Goal: Transaction & Acquisition: Purchase product/service

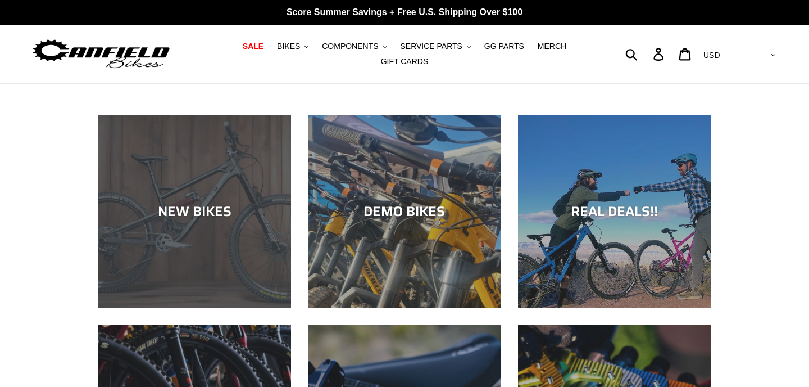
click at [239, 307] on div "NEW BIKES" at bounding box center [194, 307] width 193 height 0
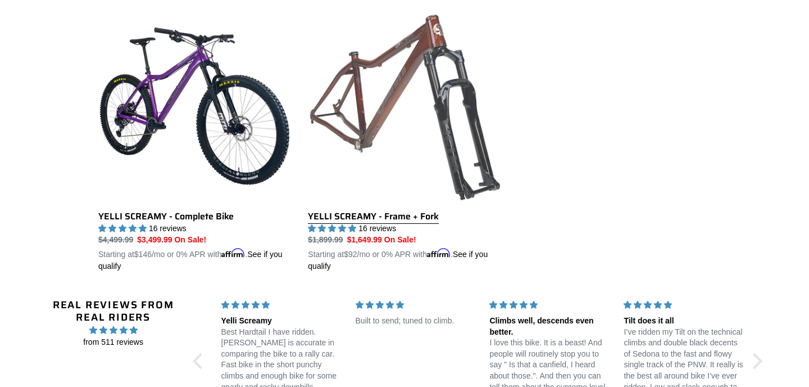
scroll to position [2025, 0]
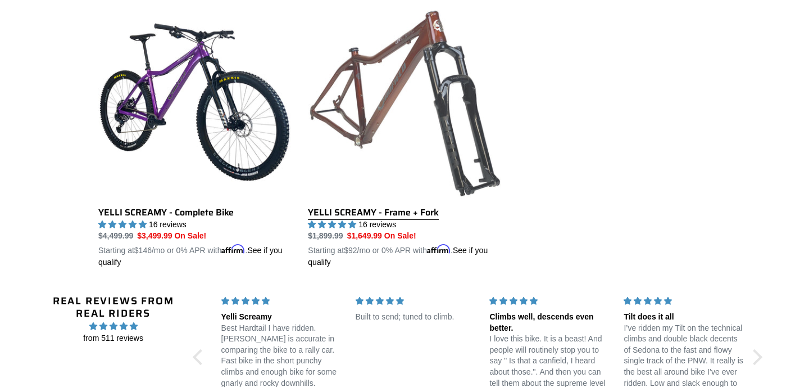
click at [382, 129] on link "YELLI SCREAMY - Frame + Fork" at bounding box center [404, 137] width 193 height 263
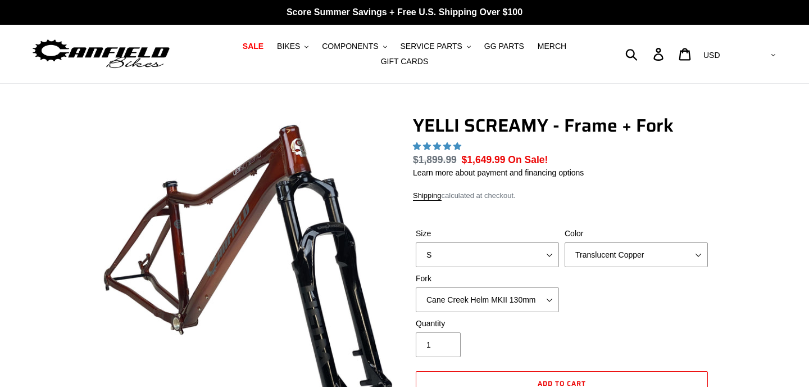
select select "highest-rating"
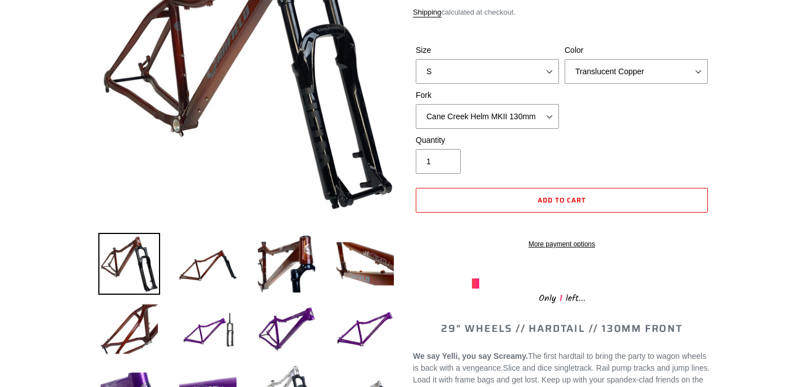
scroll to position [186, 0]
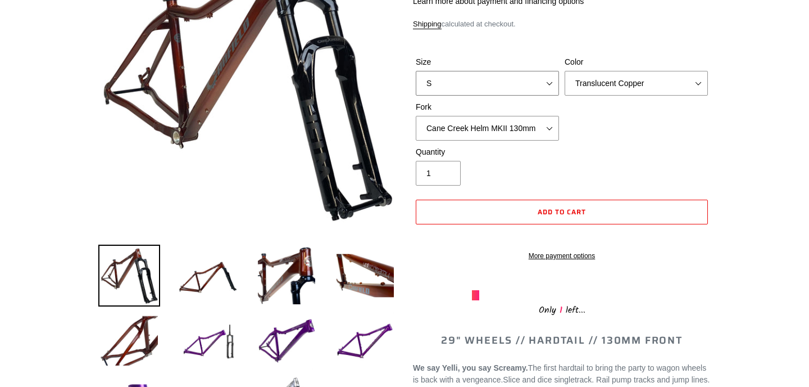
click at [500, 87] on select "S M L XL" at bounding box center [487, 83] width 143 height 25
select select "M"
click at [609, 85] on select "Translucent Copper Purple Haze Raw" at bounding box center [636, 83] width 143 height 25
select select "Purple Haze"
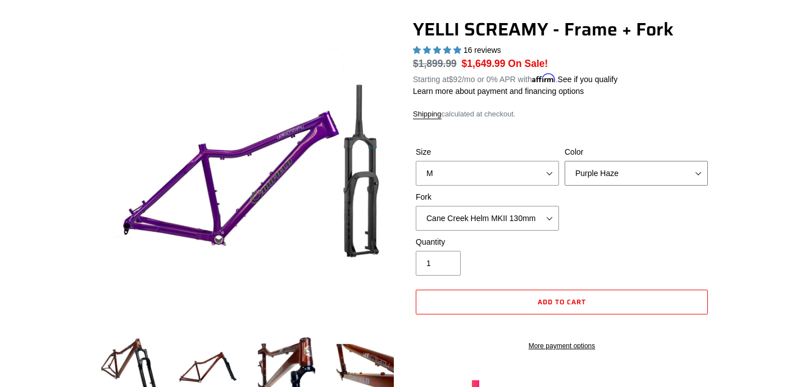
scroll to position [83, 0]
